Goal: Navigation & Orientation: Find specific page/section

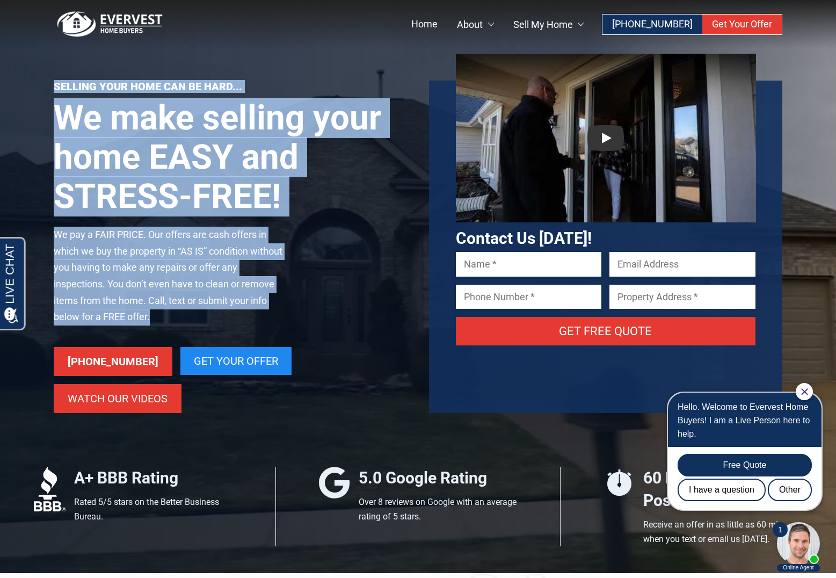
drag, startPoint x: 52, startPoint y: 85, endPoint x: 216, endPoint y: 319, distance: 286.0
click at [216, 319] on div "Selling your home can be hard... We make selling your home EASY and STRESS-FREE…" at bounding box center [219, 247] width 375 height 332
copy div "Selling your home can be hard... We make selling your home EASY and STRESS-FREE…"
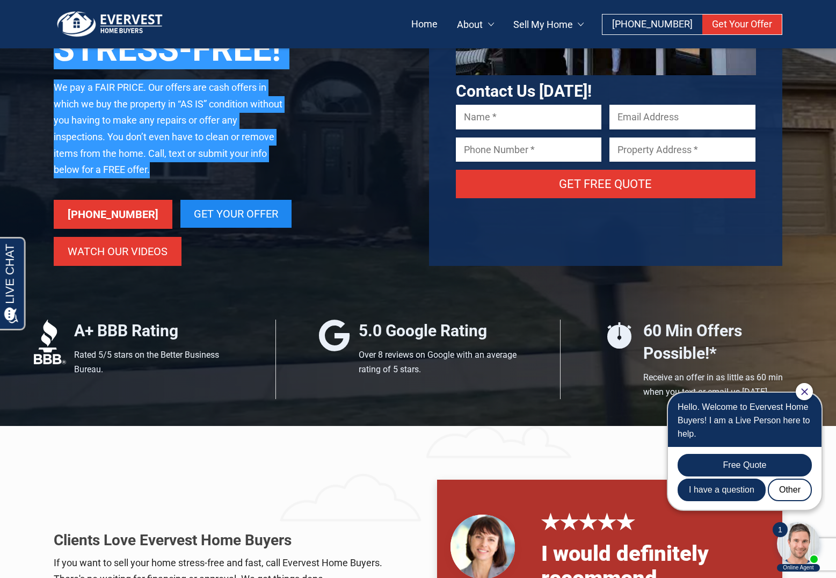
scroll to position [416, 0]
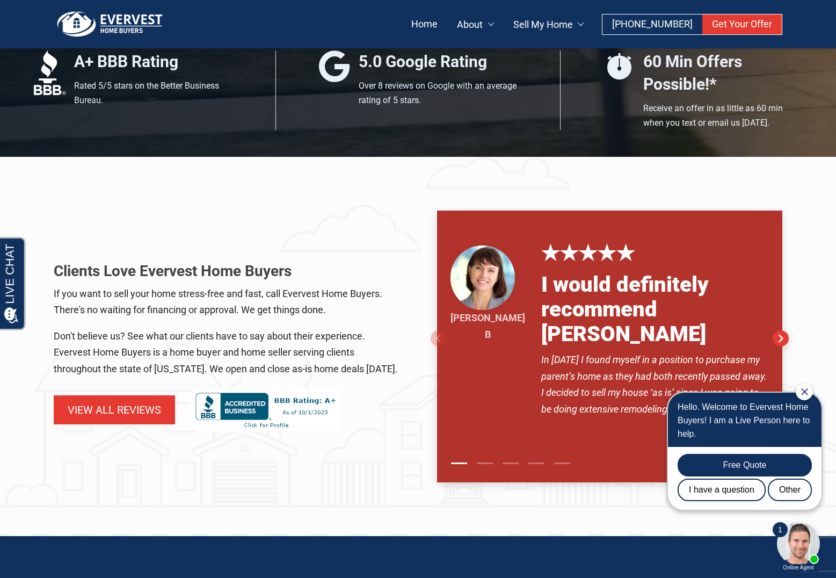
drag, startPoint x: 53, startPoint y: 251, endPoint x: 197, endPoint y: 372, distance: 187.9
click at [197, 372] on div "Clients Love Evervest Home Buyers If you want to sell your home stress-free and…" at bounding box center [207, 345] width 383 height 271
copy div "Clients Love Evervest Home Buyers If you want to sell your home stress-free and…"
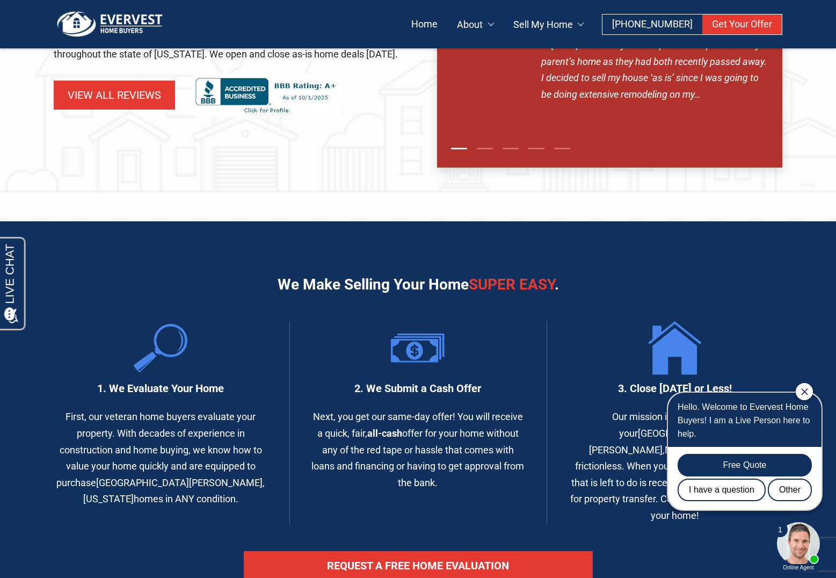
scroll to position [733, 0]
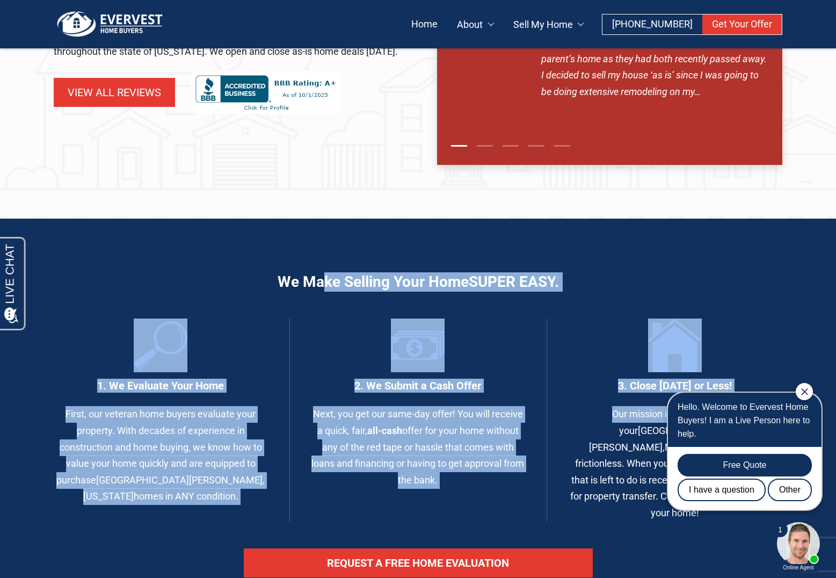
drag, startPoint x: 240, startPoint y: 252, endPoint x: 645, endPoint y: 397, distance: 430.0
click at [645, 397] on div "We Make Selling Your Home Super Easy . 1. We Evaluate Your Home First, our vete…" at bounding box center [418, 444] width 836 height 450
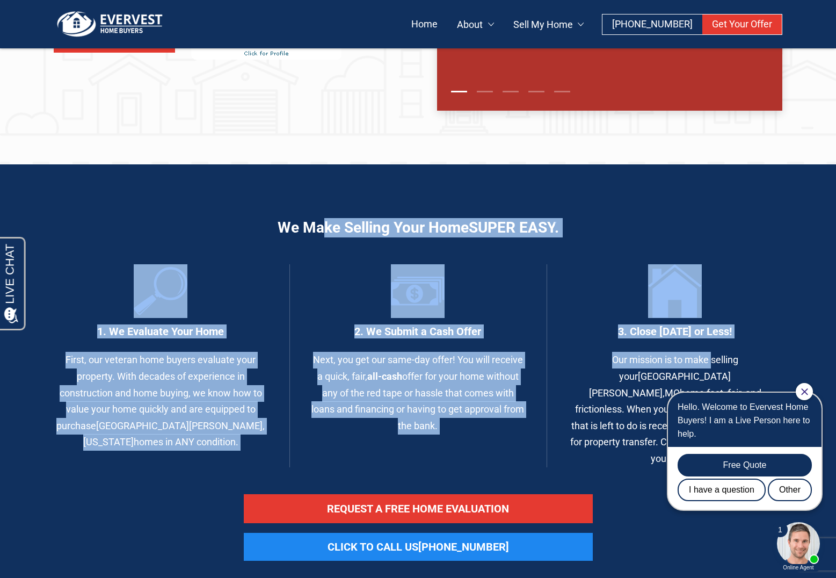
scroll to position [874, 0]
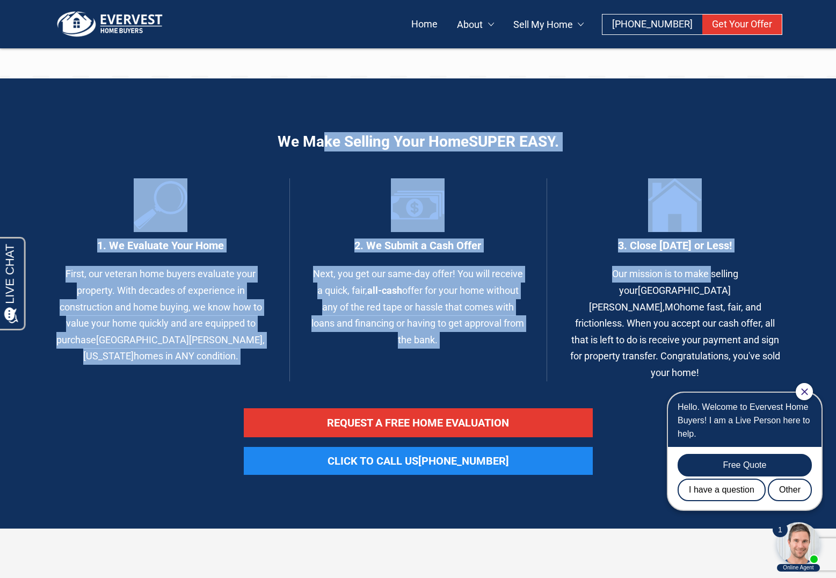
click at [238, 188] on div "1. We Evaluate Your Home First, our veteran home buyers evaluate your property.…" at bounding box center [139, 279] width 257 height 203
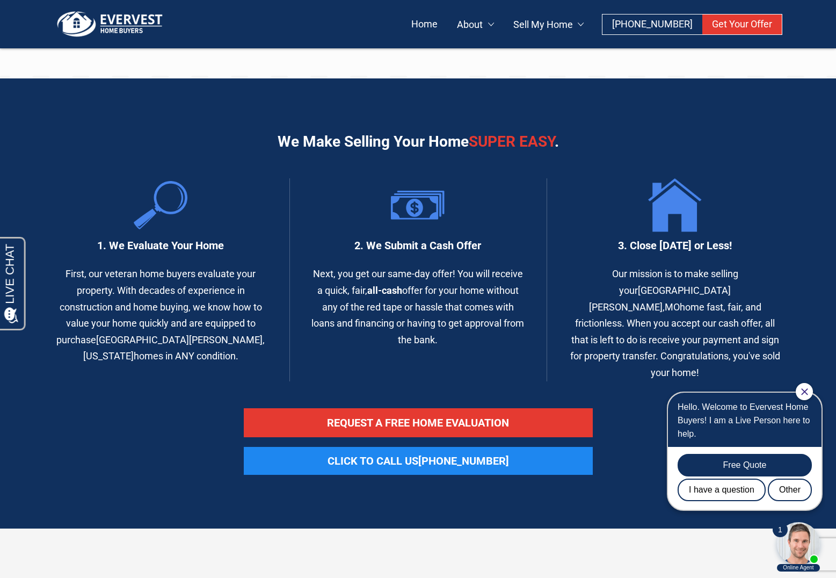
drag, startPoint x: 258, startPoint y: 104, endPoint x: 791, endPoint y: 330, distance: 579.8
click at [791, 330] on div "We Make Selling Your Home Super Easy . 1. We Evaluate Your Home First, our vete…" at bounding box center [418, 303] width 836 height 450
copy div "We Make Selling Your Home Super Easy . 1. We Evaluate Your Home First, our vete…"
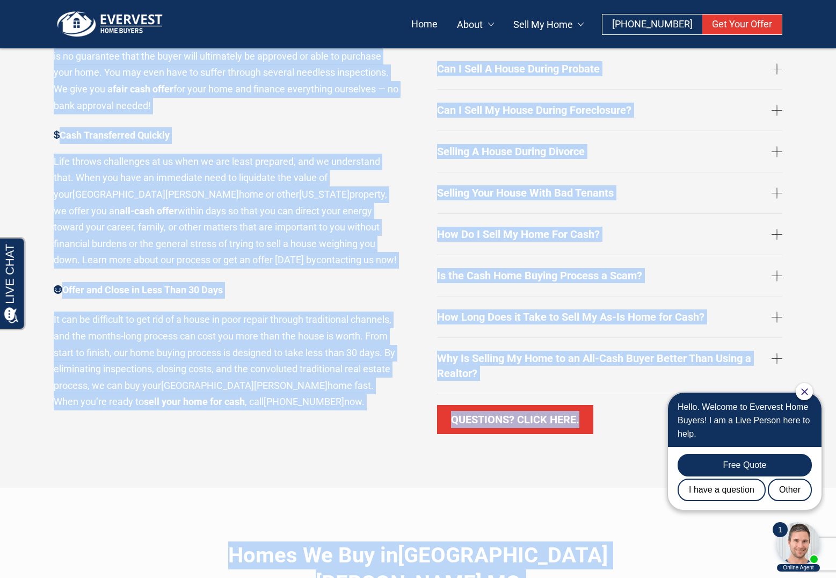
scroll to position [1915, 0]
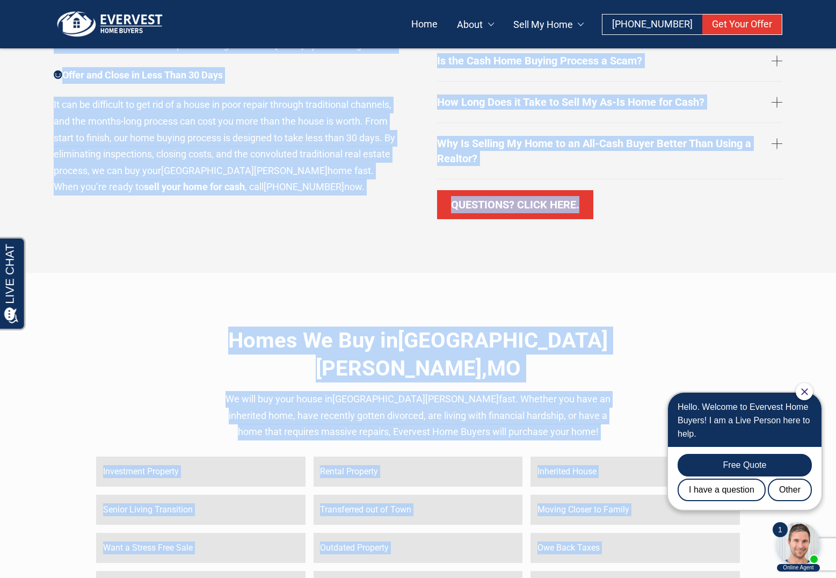
drag, startPoint x: 40, startPoint y: 199, endPoint x: 260, endPoint y: 154, distance: 224.7
copy div "Stress-Free and Fast Say goodbye to all the hassles and expenses of selling you…"
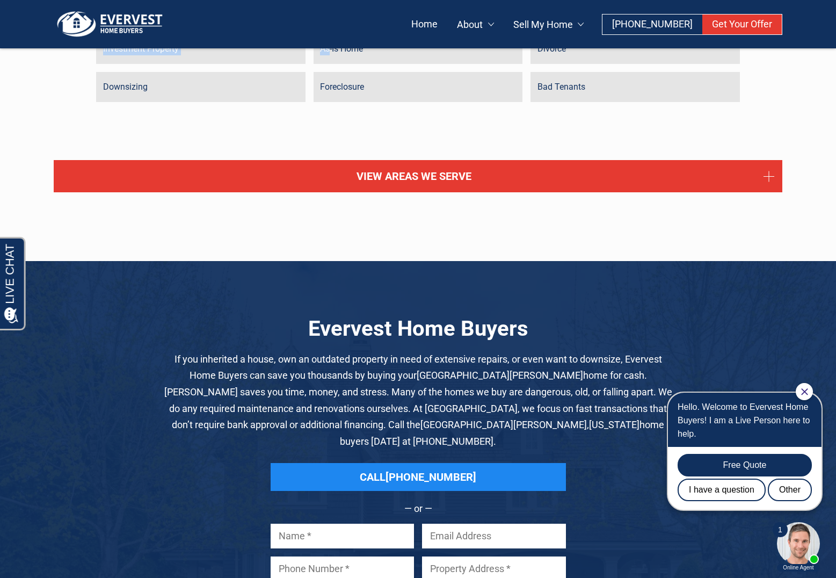
scroll to position [2484, 0]
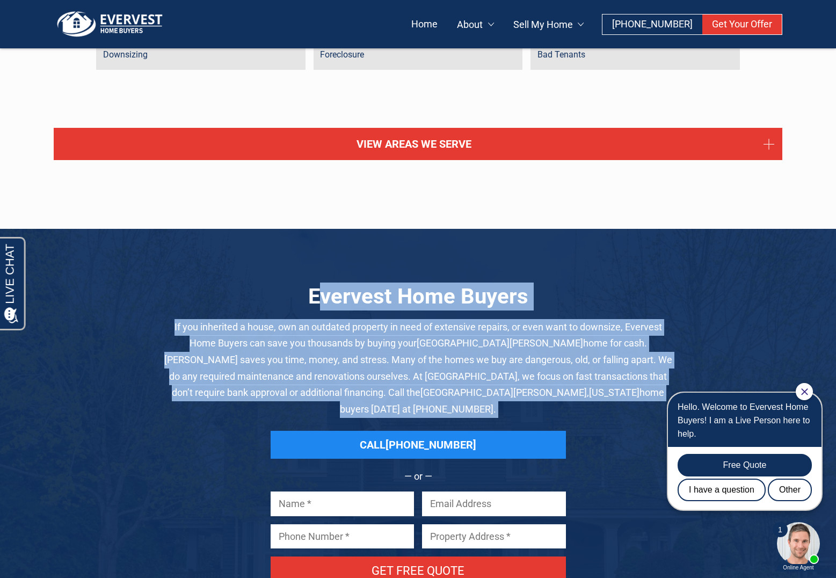
drag, startPoint x: 315, startPoint y: 216, endPoint x: 708, endPoint y: 340, distance: 411.6
click at [708, 340] on div "Evervest Home Buyers If you inherited a house, own an outdated property in need…" at bounding box center [418, 439] width 729 height 315
copy div "vervest Home Buyers If you inherited a house, own an outdated property in need …"
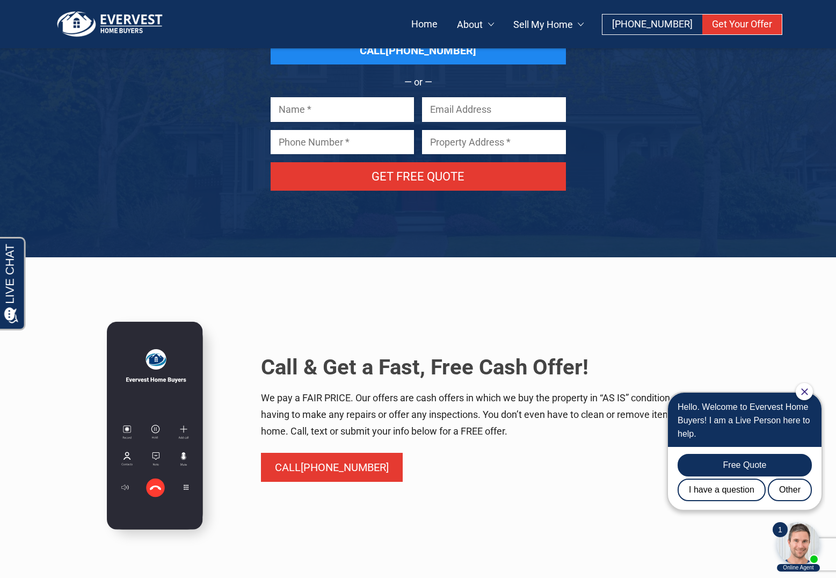
scroll to position [2886, 0]
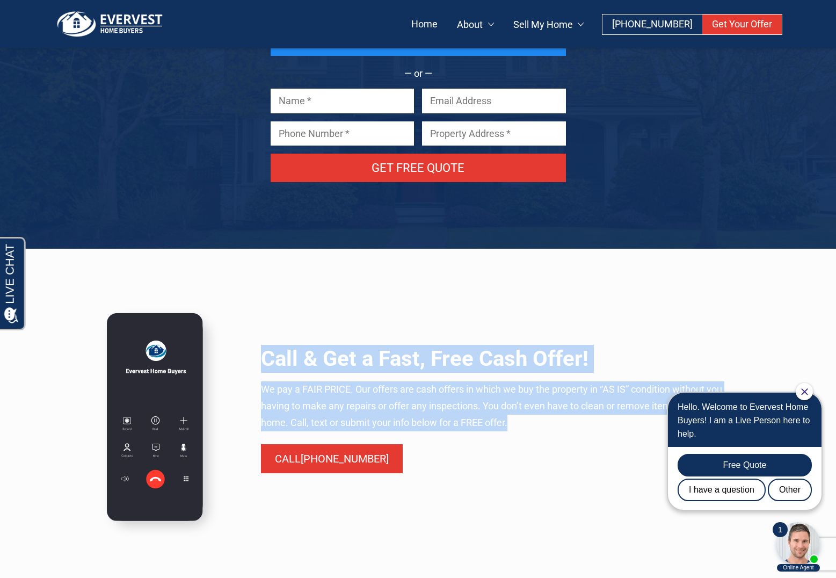
drag, startPoint x: 254, startPoint y: 266, endPoint x: 641, endPoint y: 337, distance: 393.0
click at [641, 337] on div "Call & Get a Fast, Free Cash Offer! We pay a FAIR PRICE. Our offers are cash of…" at bounding box center [493, 422] width 496 height 240
copy div "Call & Get a Fast, Free Cash Offer! We pay a FAIR PRICE. Our offers are cash of…"
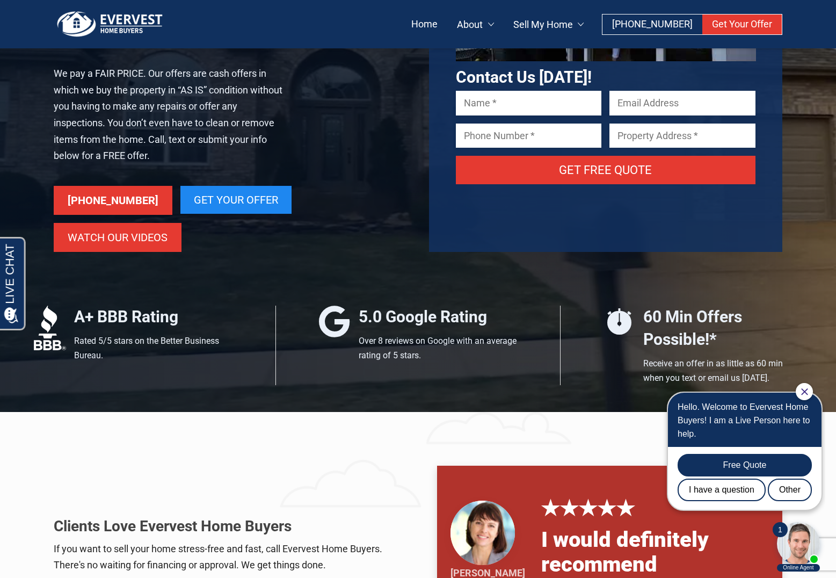
scroll to position [0, 0]
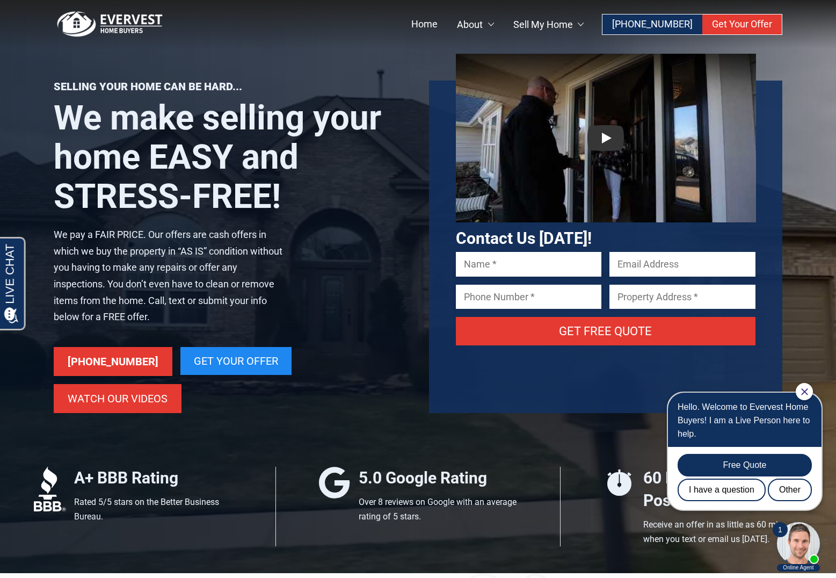
click at [807, 391] on icon "Close Chat" at bounding box center [804, 391] width 7 height 7
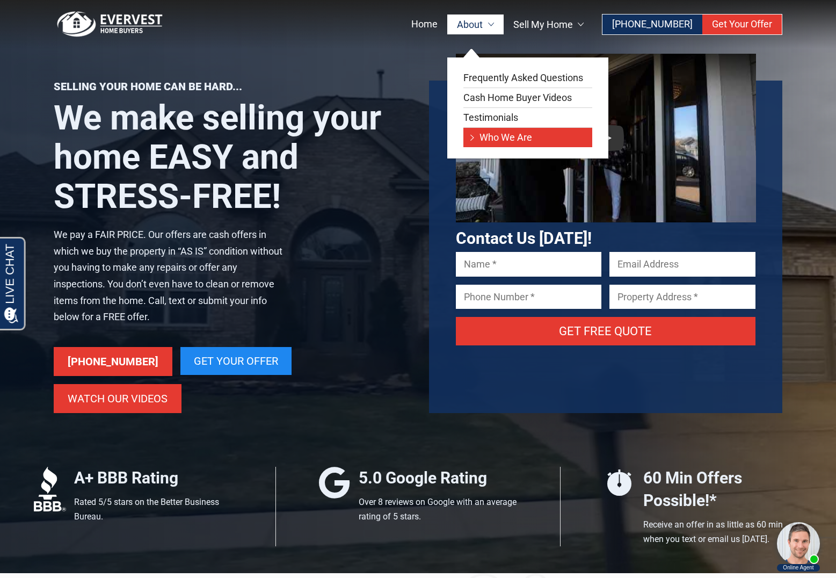
click at [518, 137] on link "Who We Are" at bounding box center [527, 137] width 129 height 19
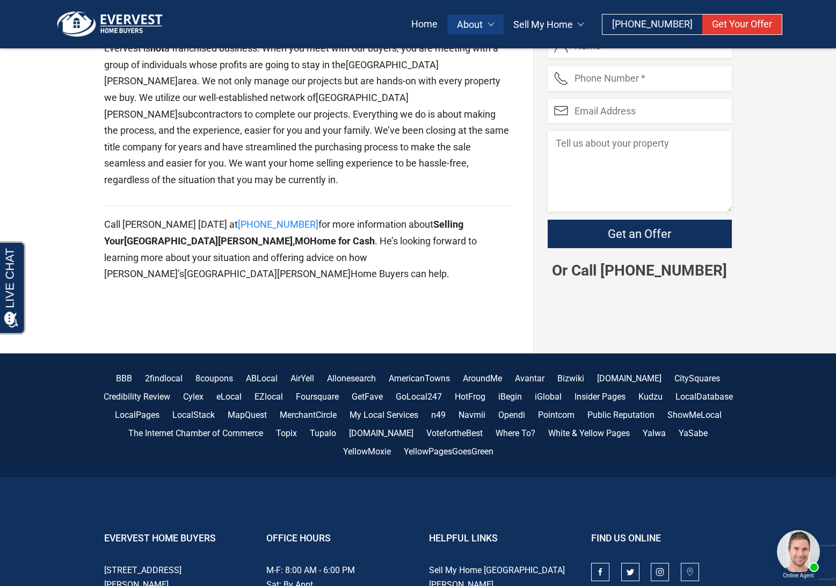
scroll to position [1252, 0]
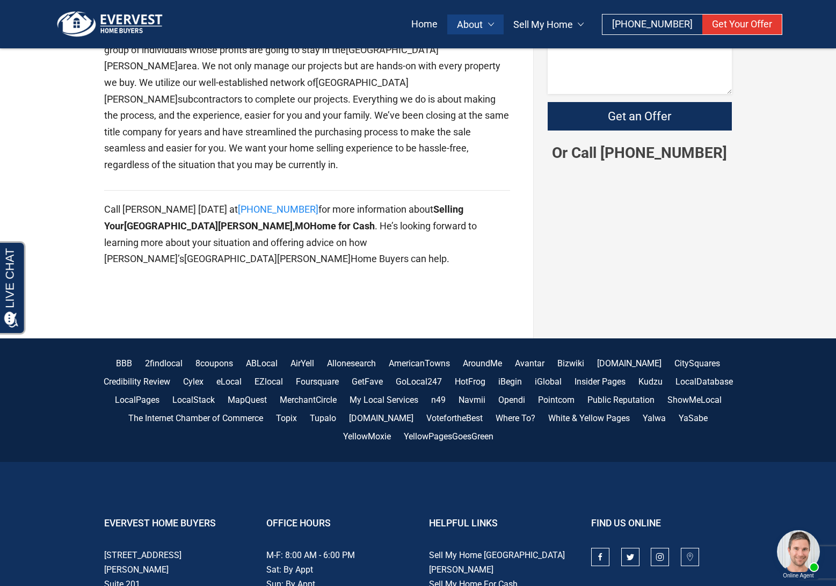
drag, startPoint x: 97, startPoint y: 139, endPoint x: 326, endPoint y: 147, distance: 229.9
copy div "Lorem Ipsu Dolorsit Amet Consec Adipisci elitsed do eiusmodt inc utla 84 etdol.…"
click at [509, 550] on link "Sell My Home [GEOGRAPHIC_DATA][PERSON_NAME]" at bounding box center [497, 562] width 136 height 25
